Goal: Transaction & Acquisition: Purchase product/service

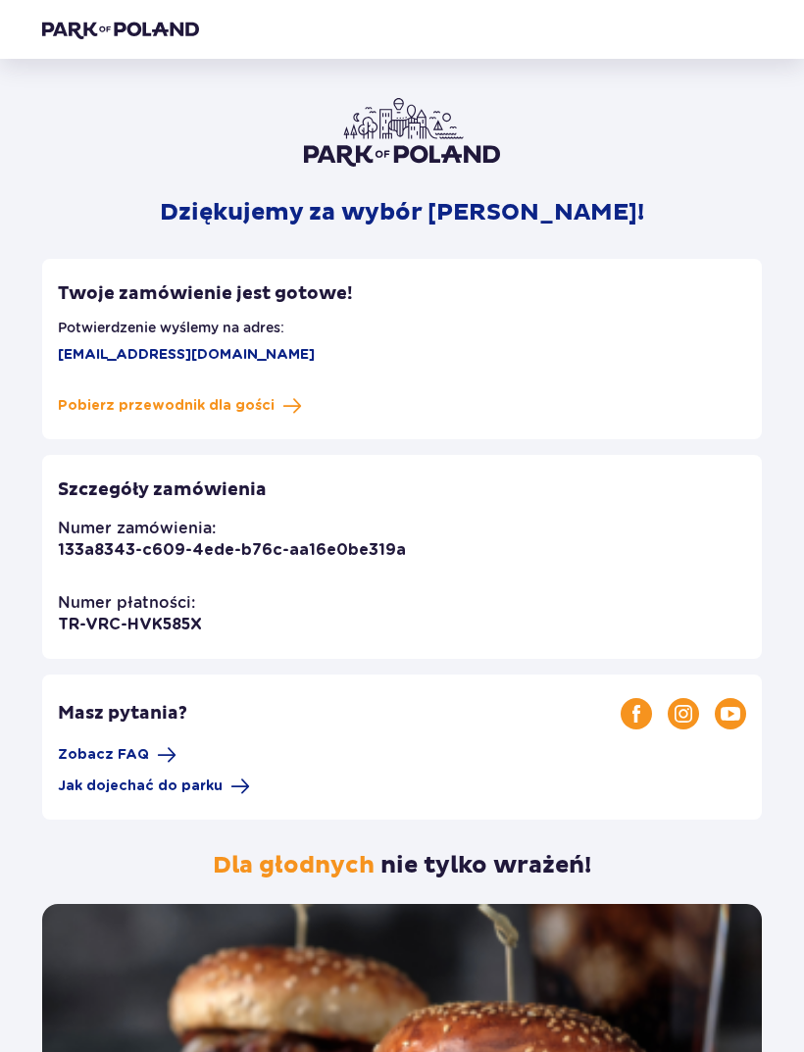
scroll to position [63, 0]
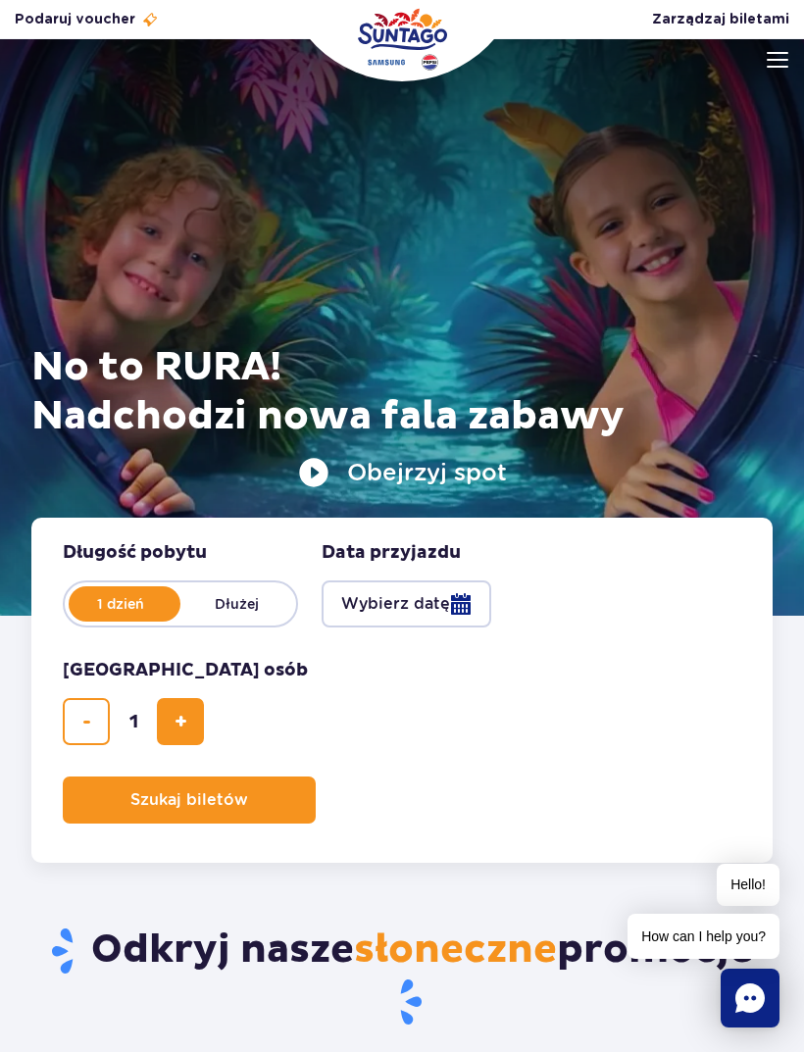
click at [188, 729] on button "dodaj bilet" at bounding box center [180, 721] width 47 height 47
click at [187, 721] on span "dodaj bilet" at bounding box center [180, 721] width 13 height 0
type input "3"
click at [438, 602] on button "Wybierz datę" at bounding box center [407, 603] width 170 height 47
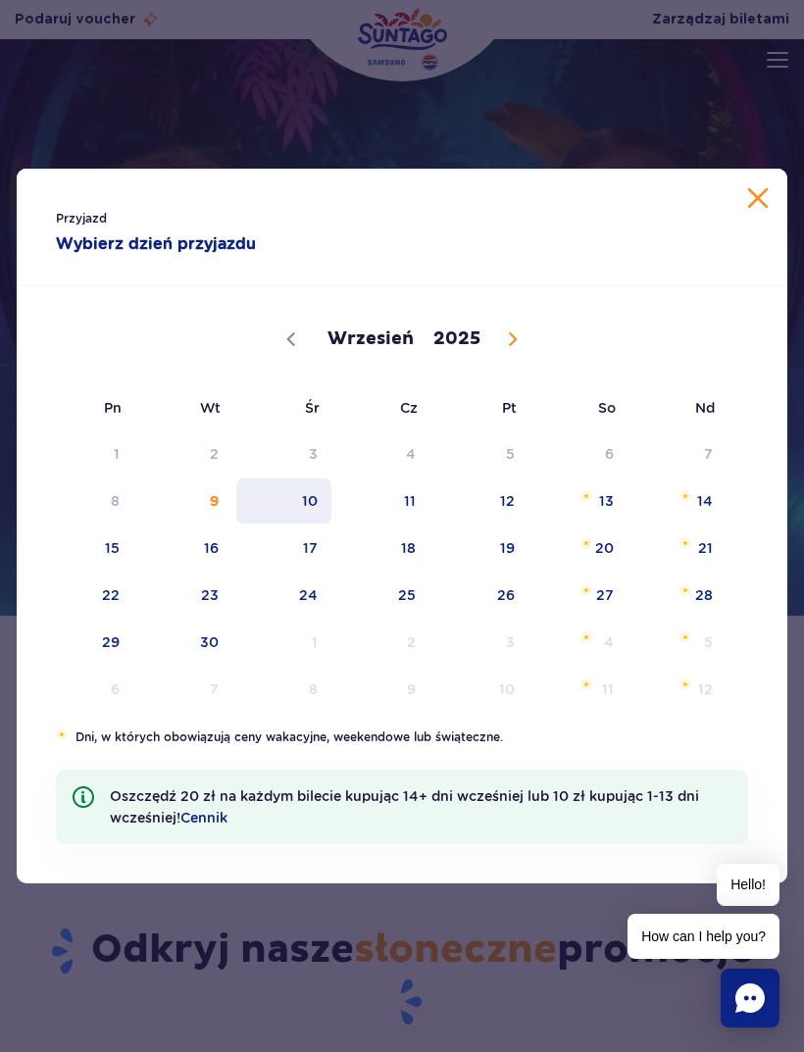
click at [318, 501] on span "10" at bounding box center [283, 500] width 99 height 45
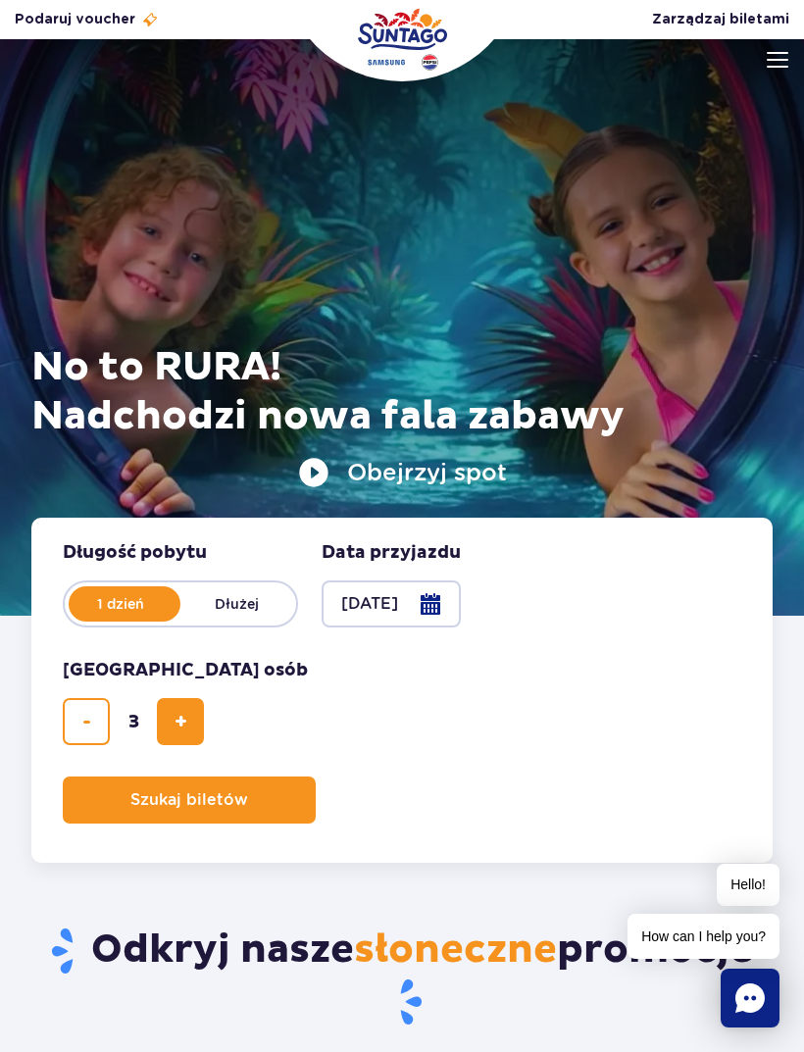
click at [280, 810] on button "Szukaj biletów" at bounding box center [189, 799] width 253 height 47
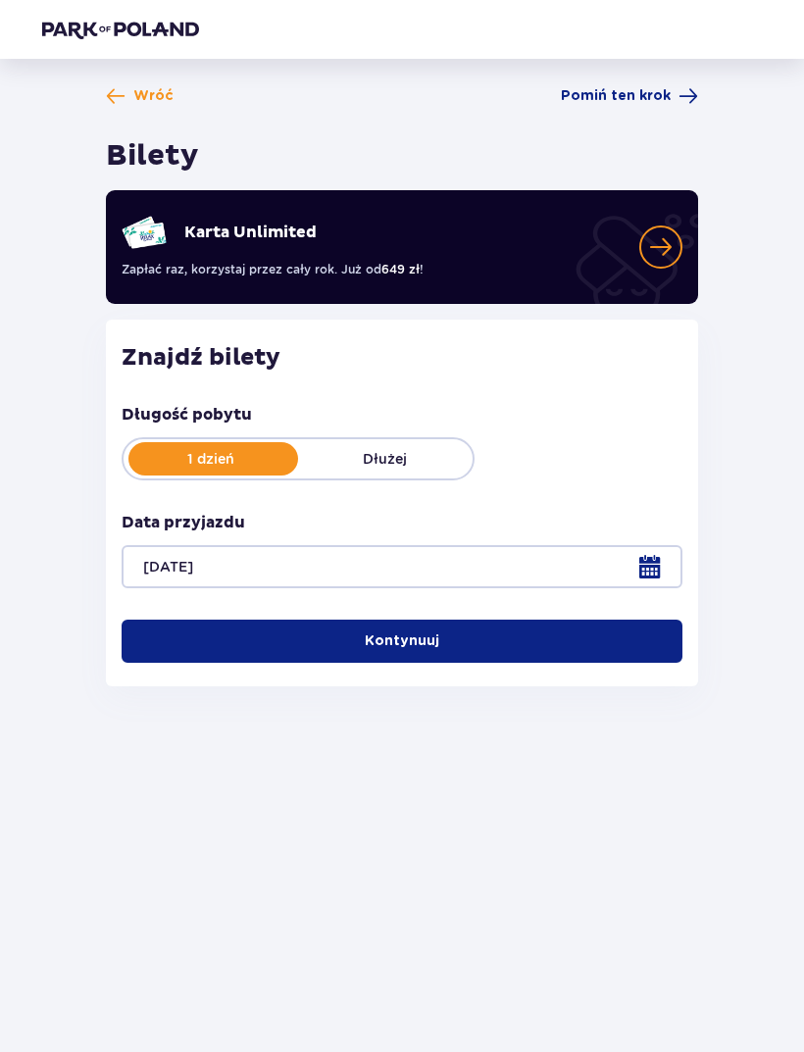
click at [541, 643] on button "Kontynuuj" at bounding box center [402, 641] width 561 height 43
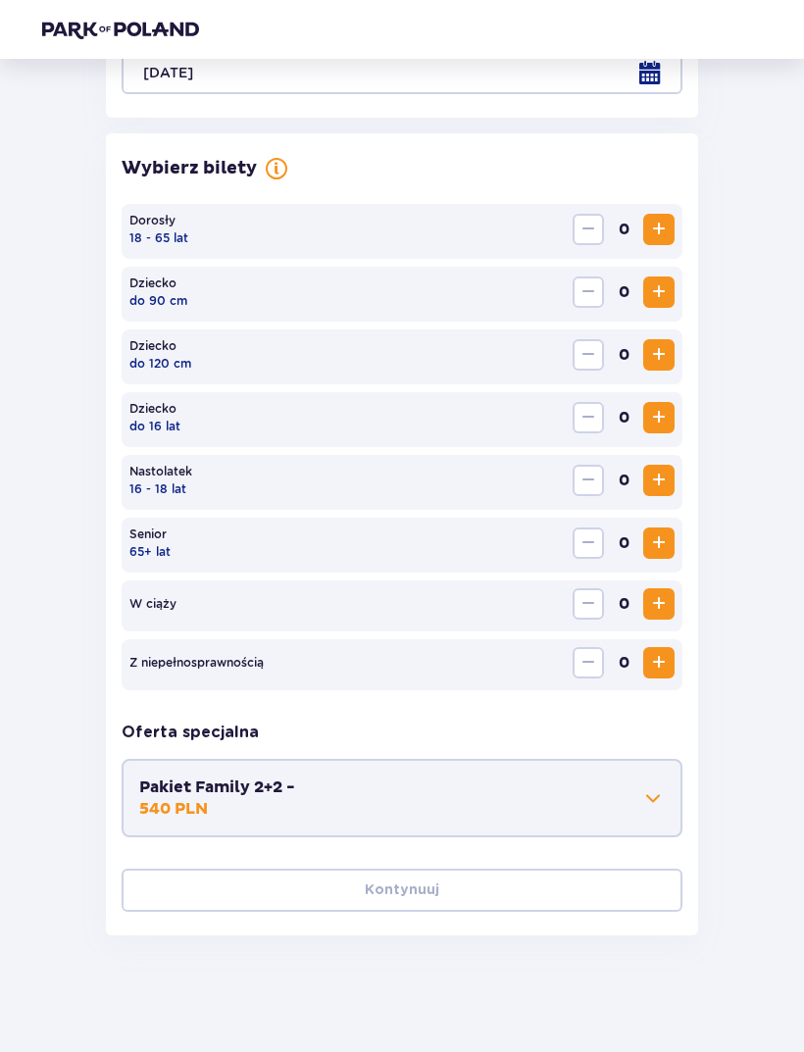
scroll to position [495, 0]
click at [654, 231] on span "Increase" at bounding box center [659, 229] width 24 height 24
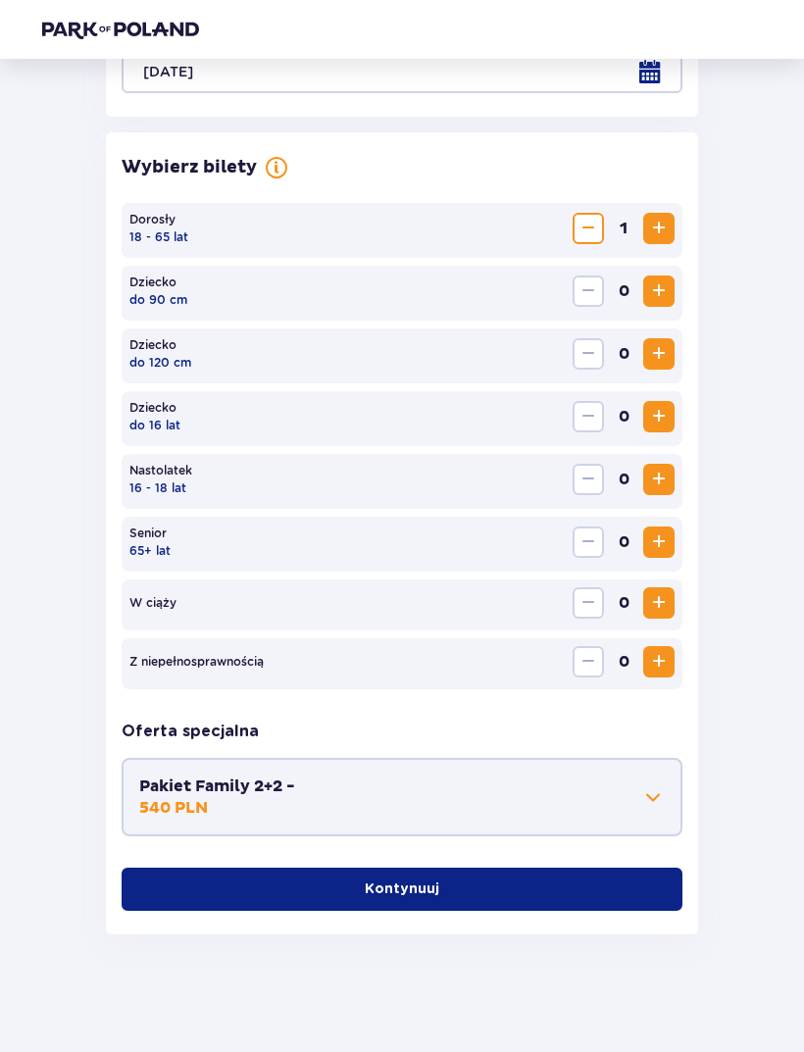
click at [654, 231] on span "Increase" at bounding box center [659, 229] width 24 height 24
click at [658, 229] on span "Increase" at bounding box center [659, 229] width 24 height 24
click at [527, 894] on button "Kontynuuj" at bounding box center [402, 889] width 561 height 43
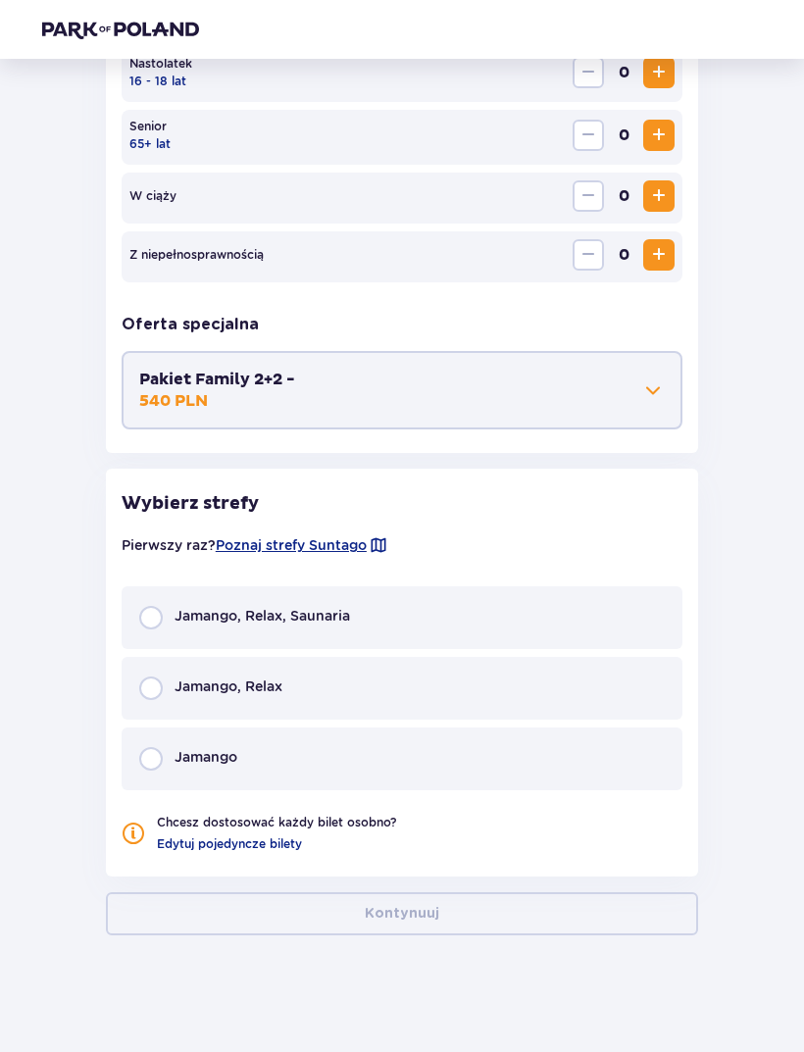
scroll to position [903, 0]
click at [149, 679] on input "radio" at bounding box center [151, 687] width 24 height 24
radio input "true"
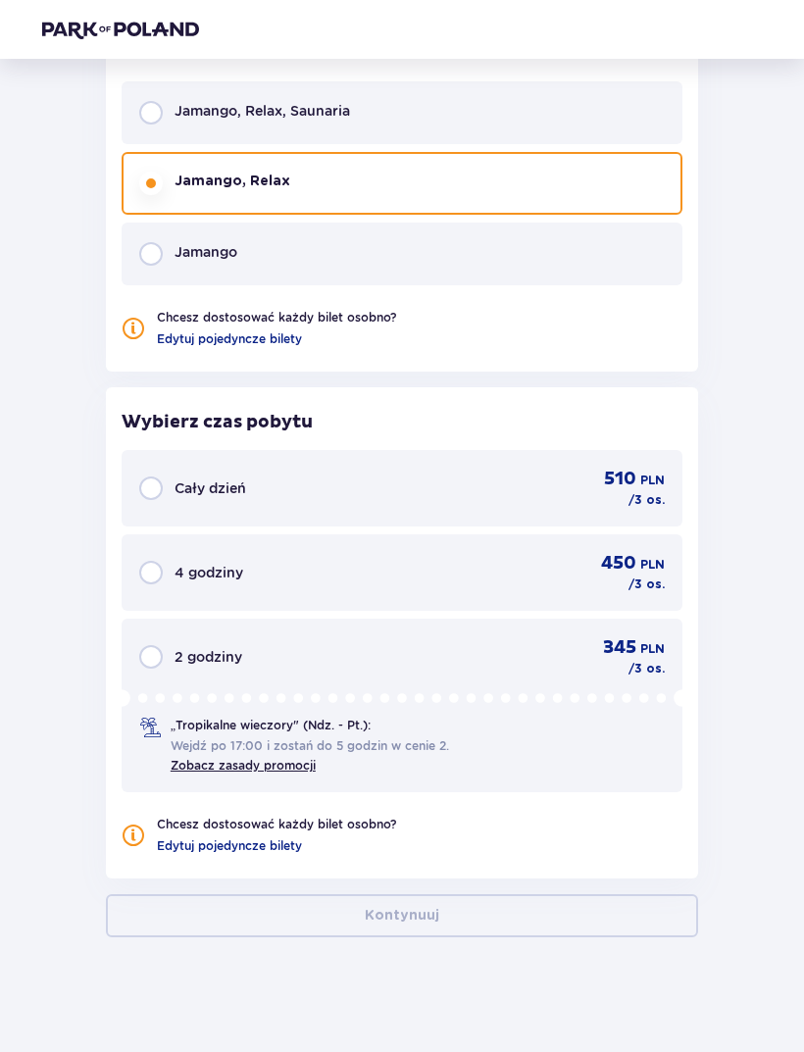
scroll to position [1410, 0]
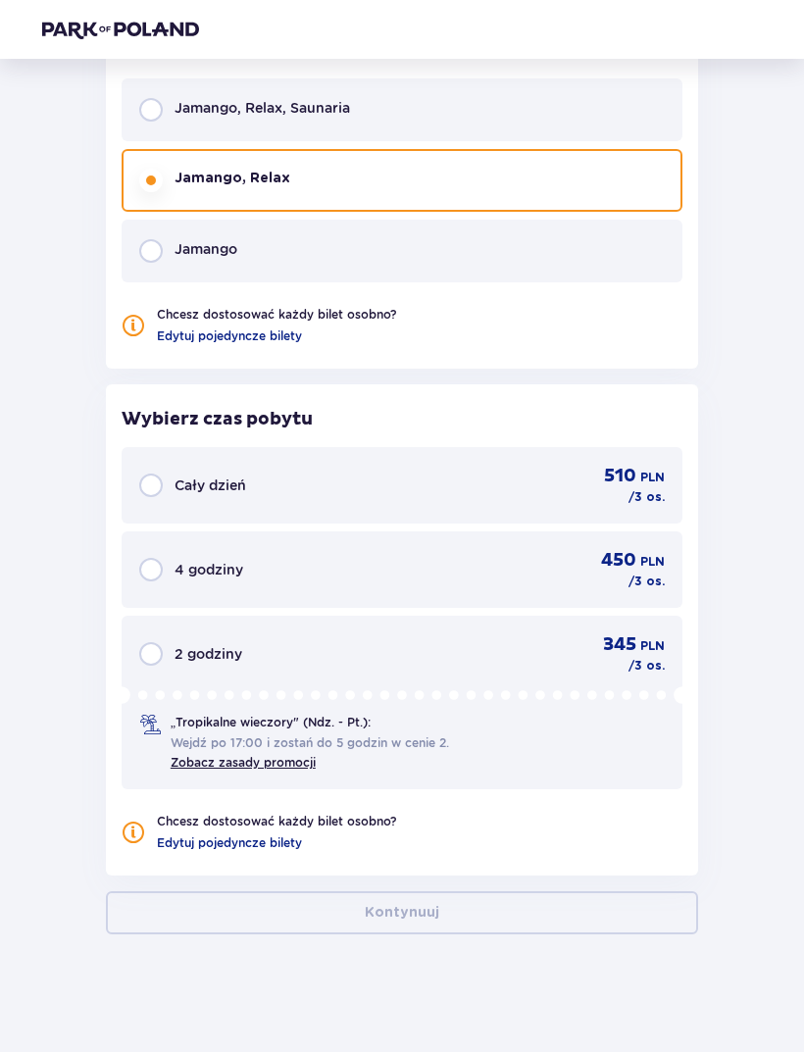
click at [161, 493] on input "radio" at bounding box center [151, 485] width 24 height 24
radio input "true"
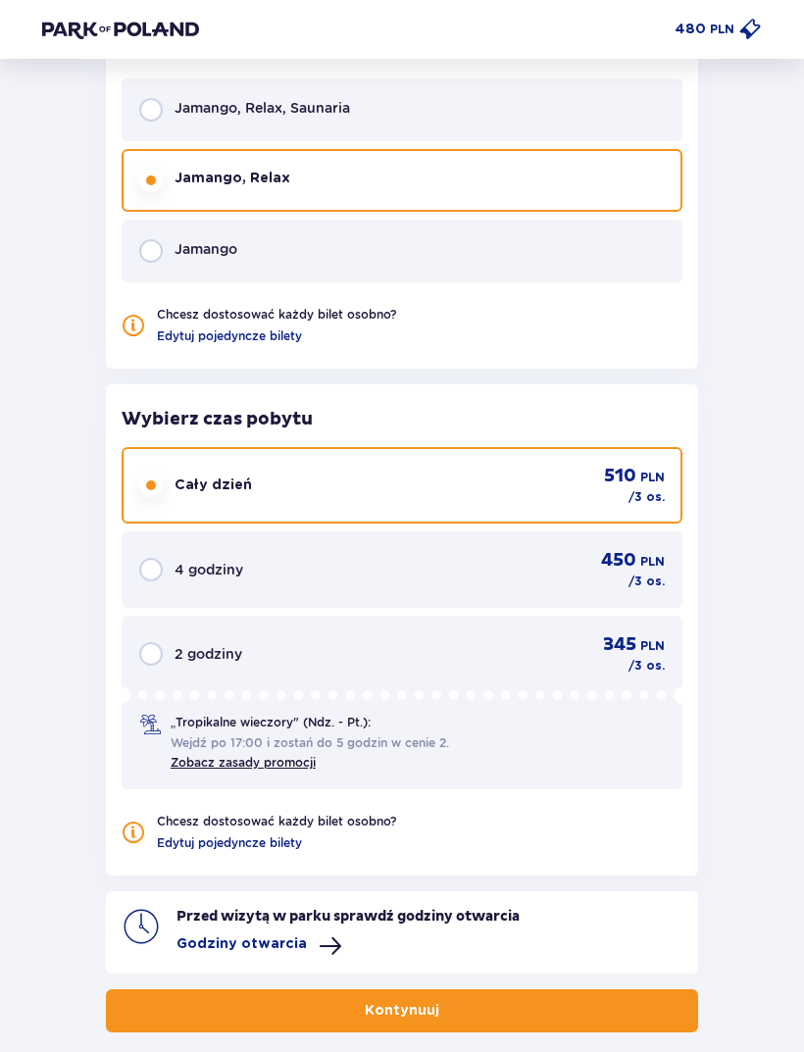
click at [581, 1015] on button "Kontynuuj" at bounding box center [402, 1010] width 592 height 43
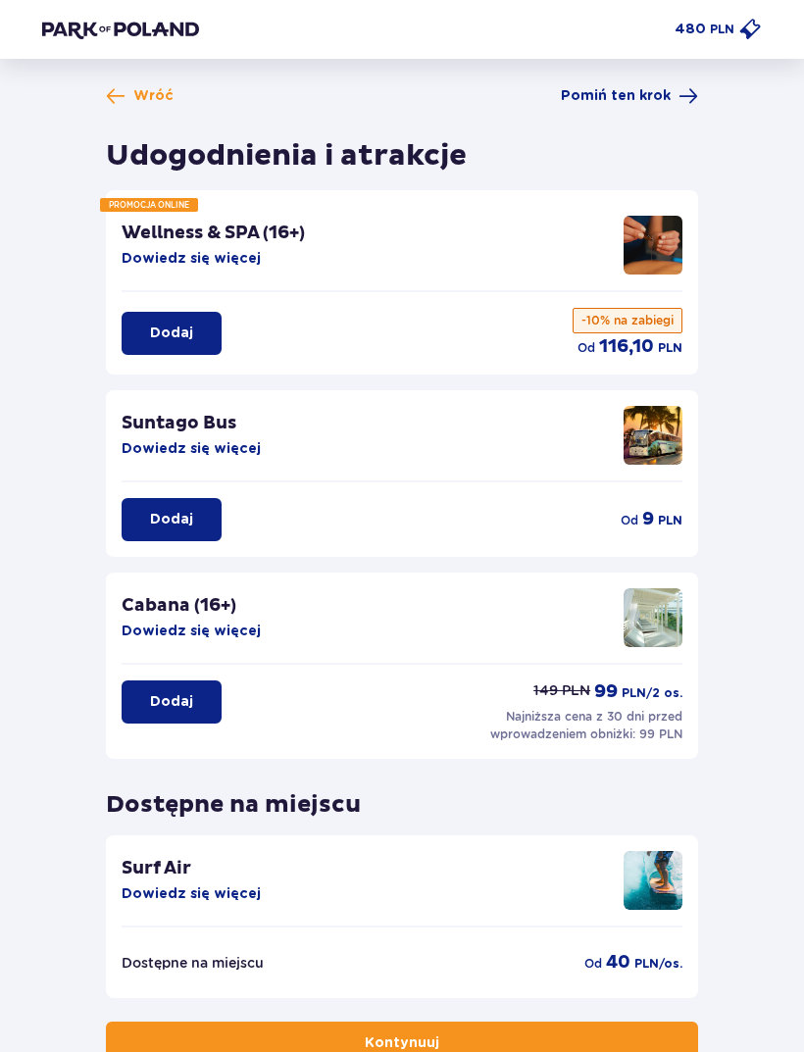
click at [670, 96] on span "Pomiń ten krok" at bounding box center [616, 96] width 110 height 20
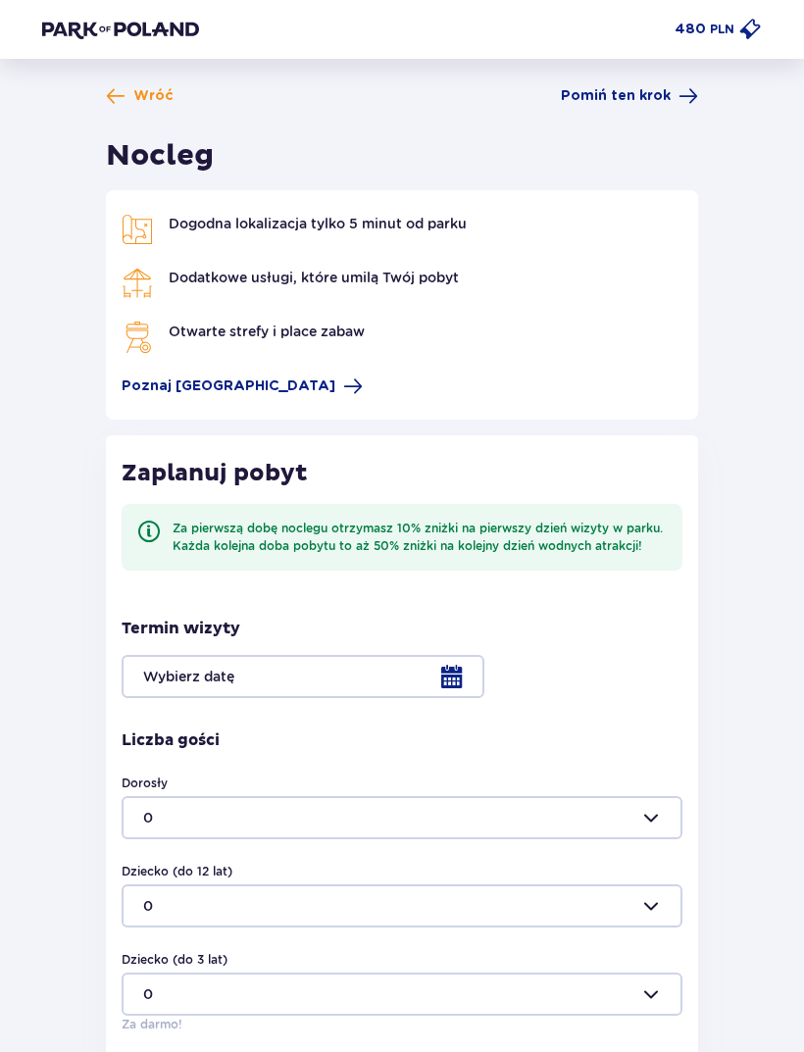
click at [663, 90] on span "Pomiń ten krok" at bounding box center [616, 96] width 110 height 20
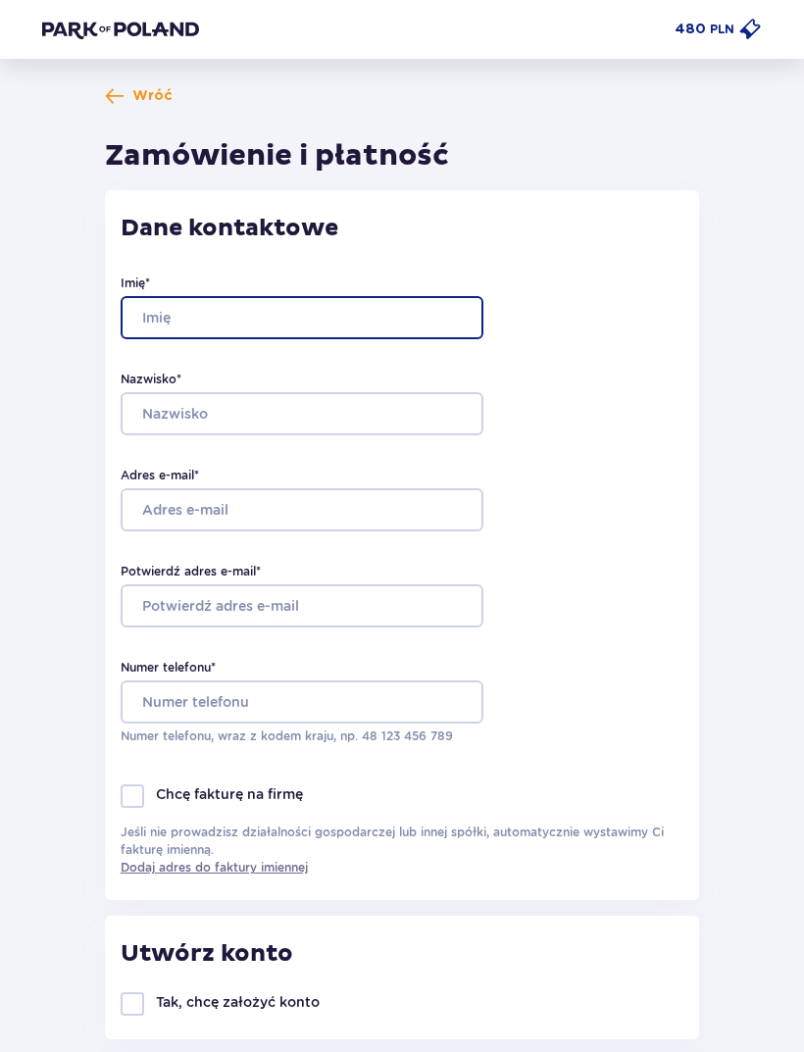
click at [416, 310] on input "Imię *" at bounding box center [302, 317] width 363 height 43
type input "[PERSON_NAME]"
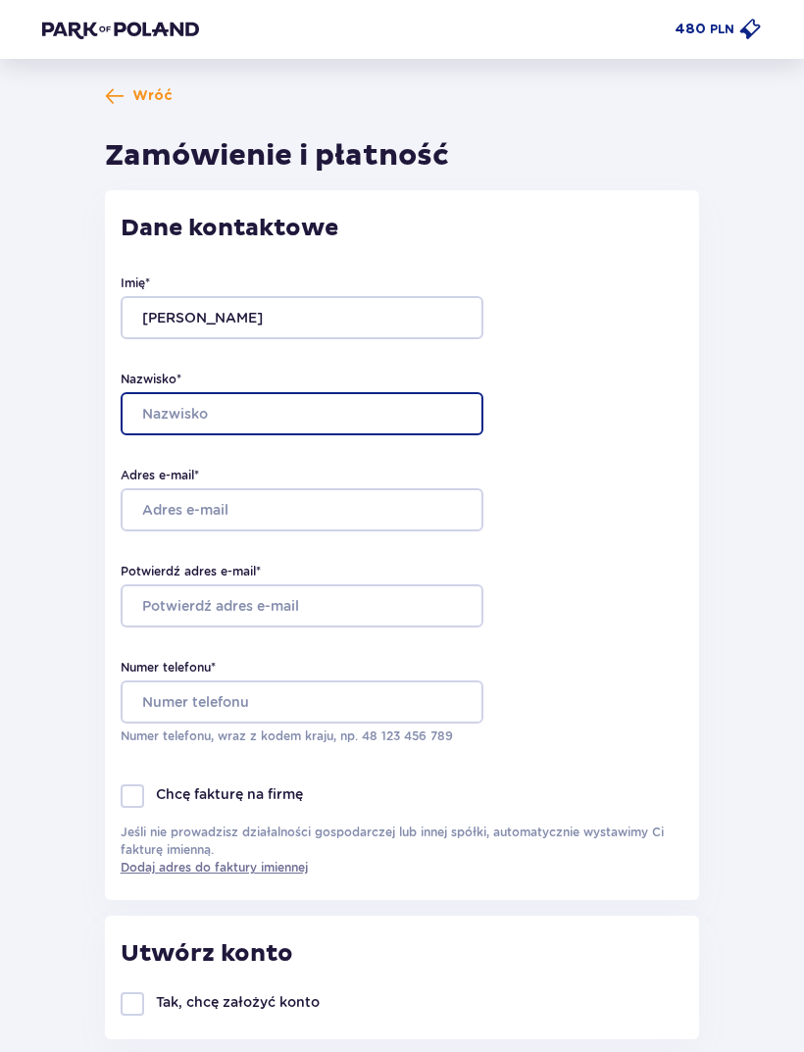
click at [420, 409] on input "Nazwisko *" at bounding box center [302, 413] width 363 height 43
type input "[PERSON_NAME]"
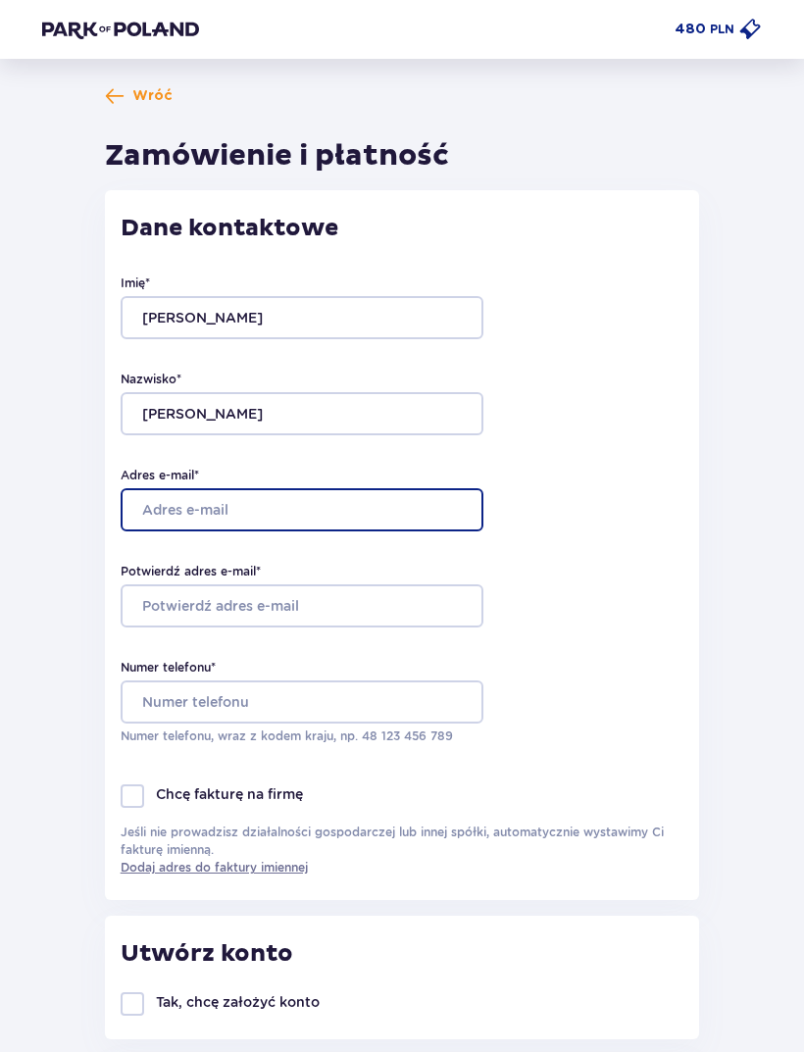
type input "[EMAIL_ADDRESS][DOMAIN_NAME]"
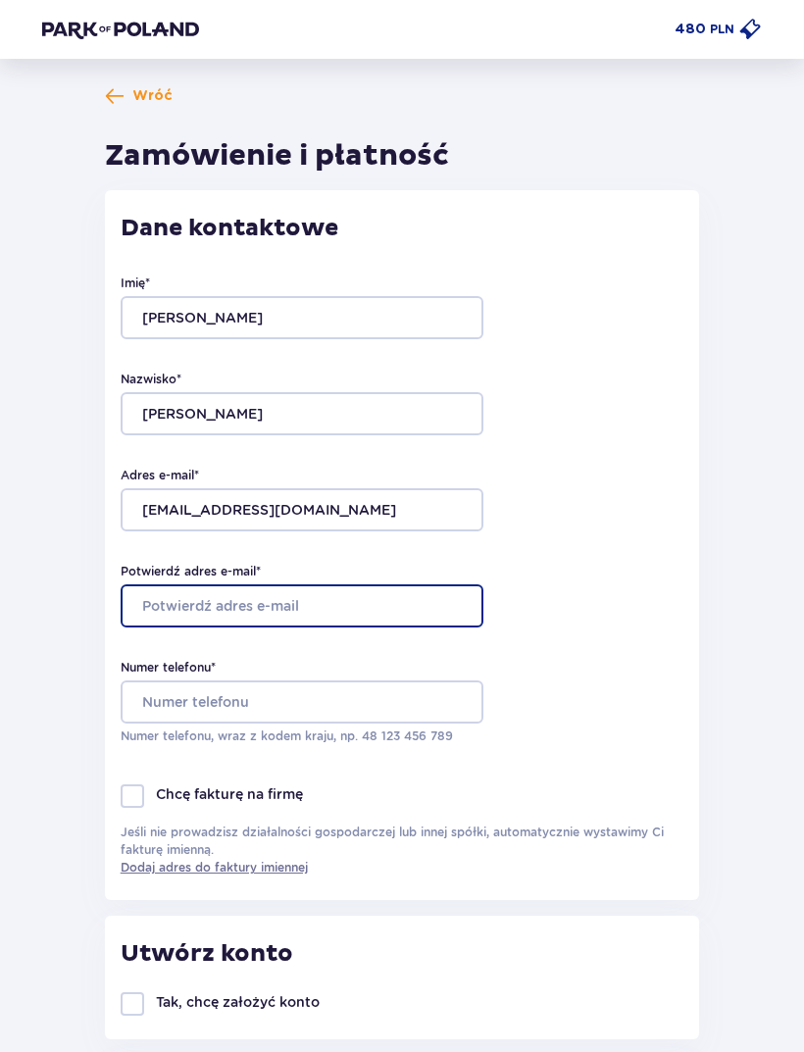
type input "[EMAIL_ADDRESS][DOMAIN_NAME]"
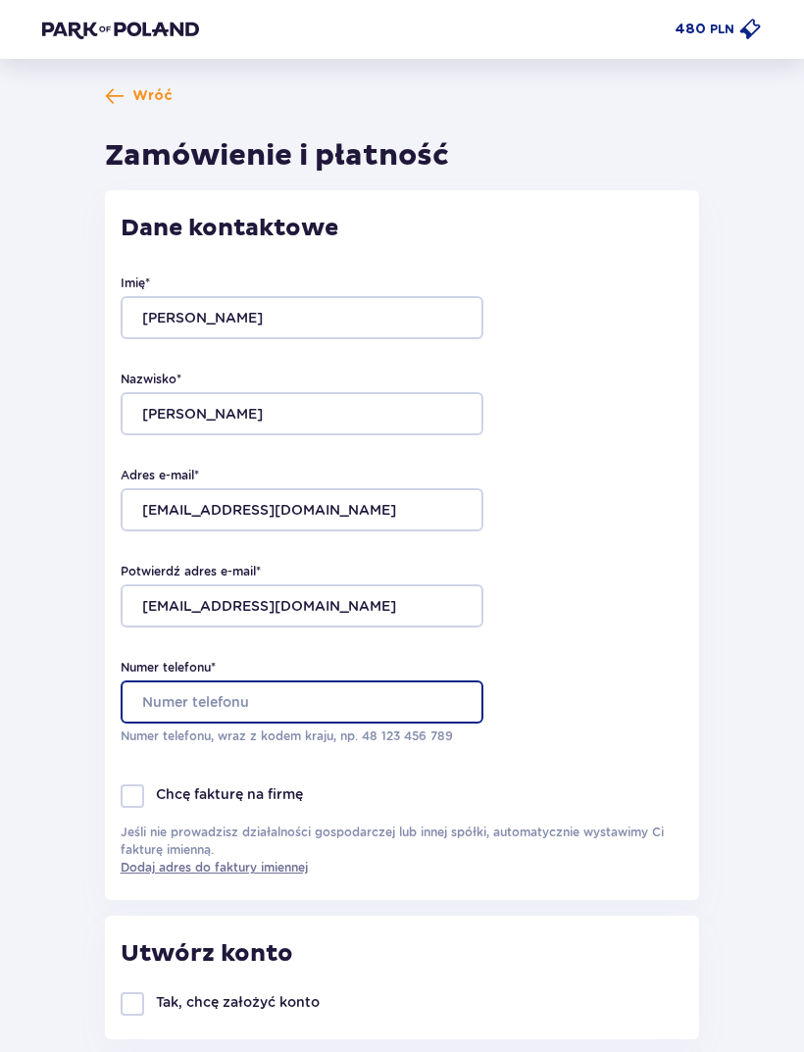
type input "512491809"
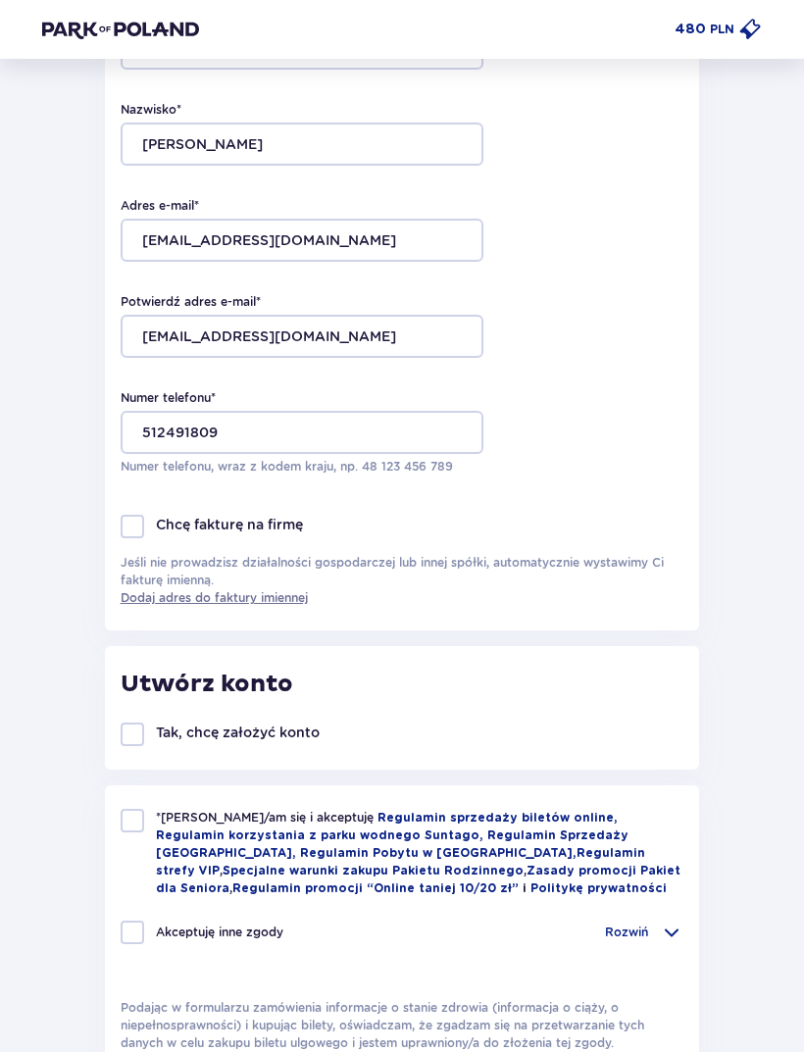
scroll to position [289, 0]
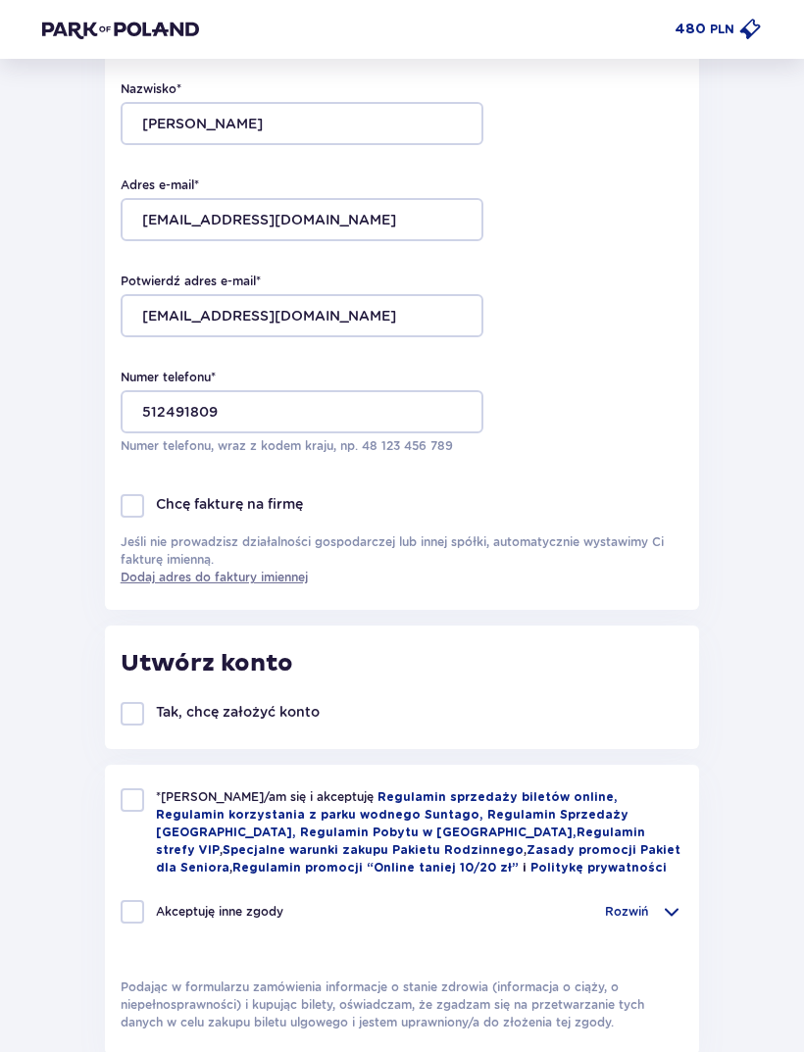
click at [125, 803] on div at bounding box center [133, 801] width 24 height 24
checkbox input "true"
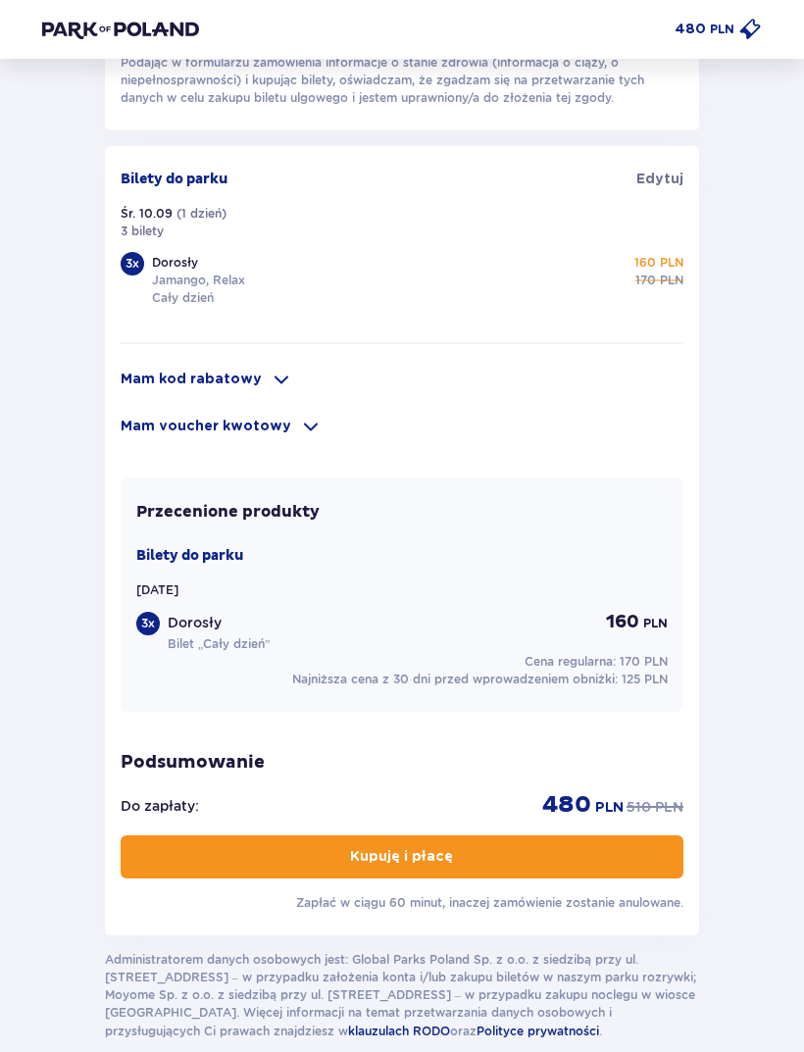
scroll to position [1218, 0]
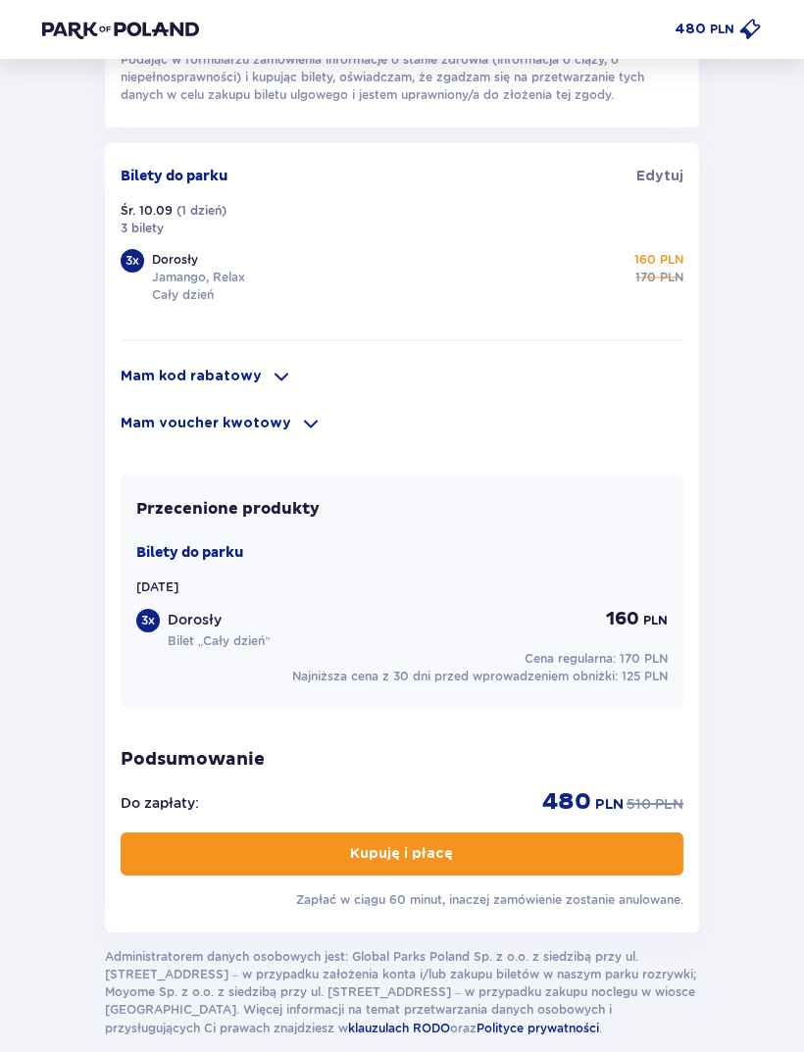
click at [591, 863] on button "Kupuję i płacę" at bounding box center [402, 853] width 563 height 43
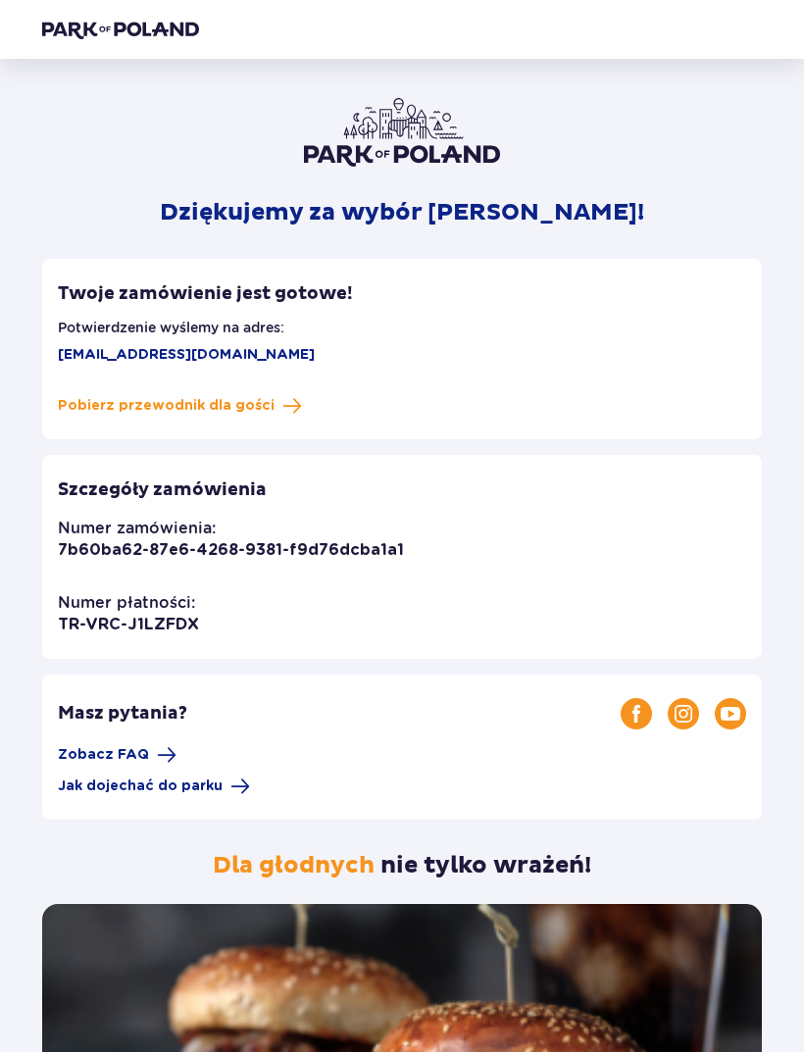
click at [243, 407] on span "Pobierz przewodnik dla gości" at bounding box center [166, 406] width 217 height 20
